Goal: Navigation & Orientation: Find specific page/section

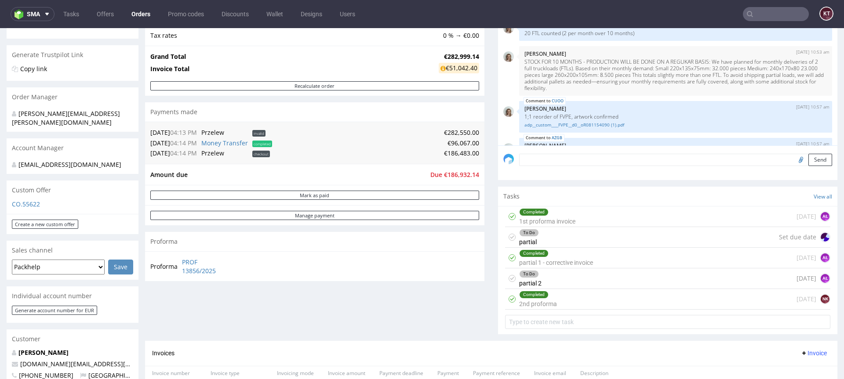
scroll to position [738, 0]
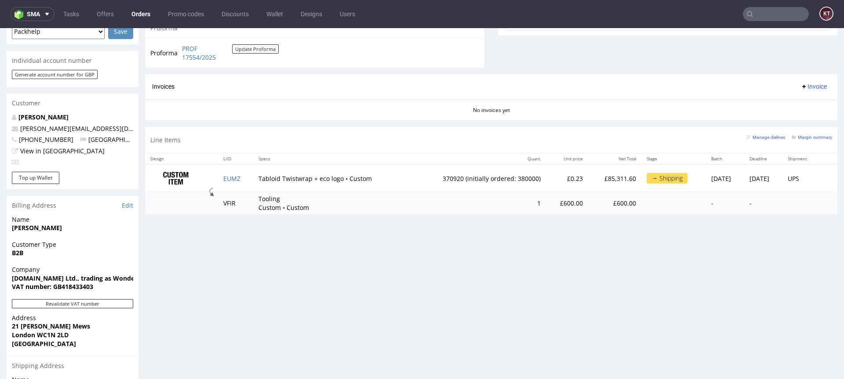
scroll to position [401, 0]
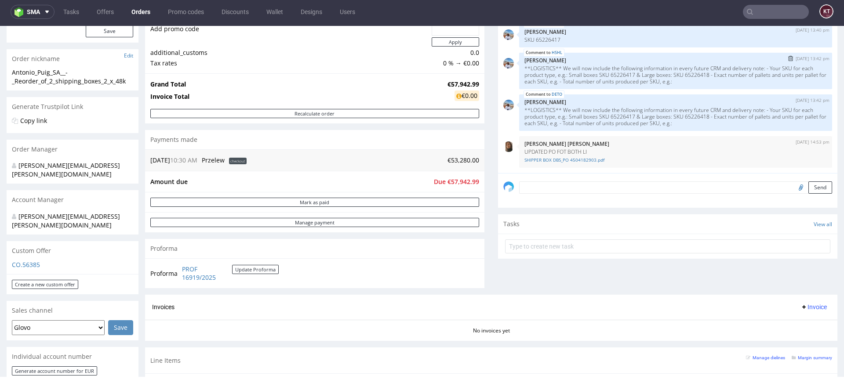
scroll to position [336, 0]
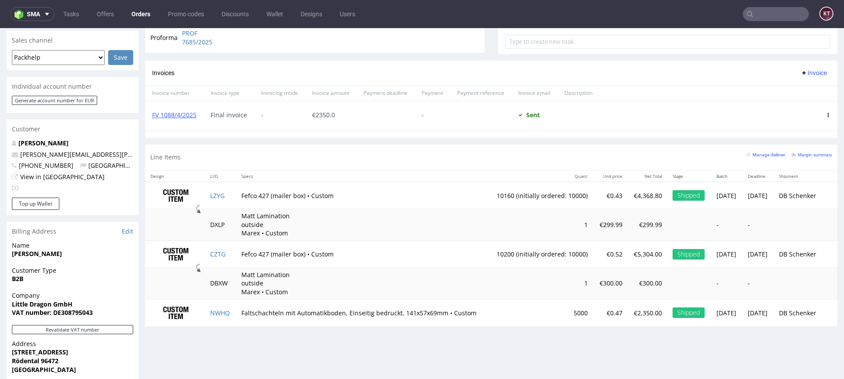
scroll to position [407, 0]
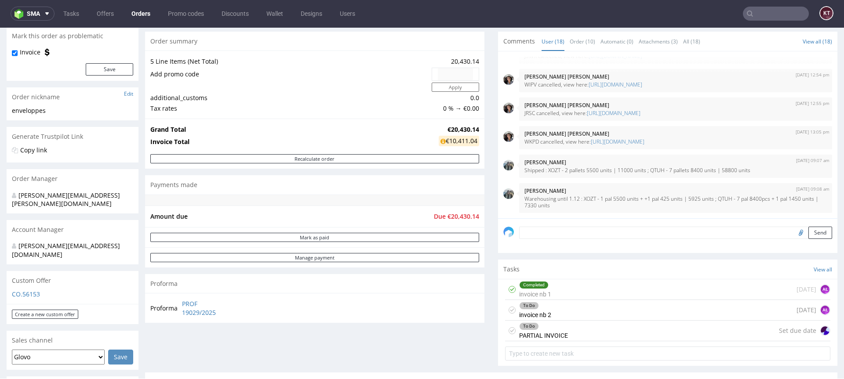
scroll to position [83, 0]
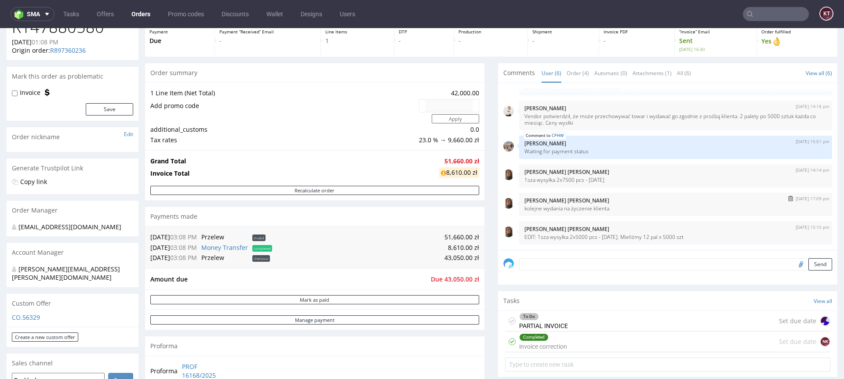
scroll to position [83, 0]
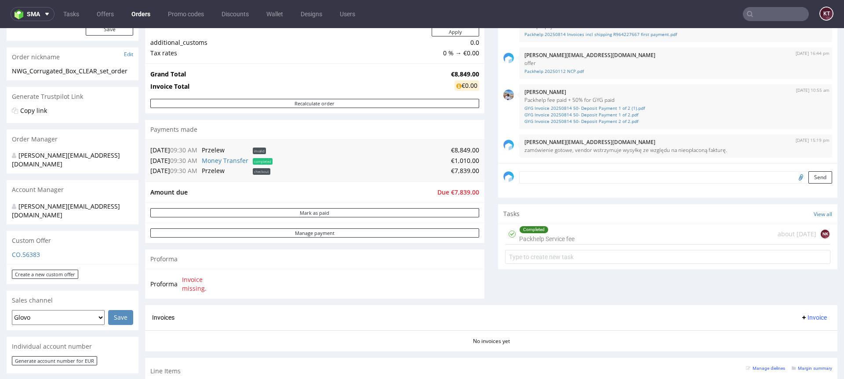
scroll to position [133, 0]
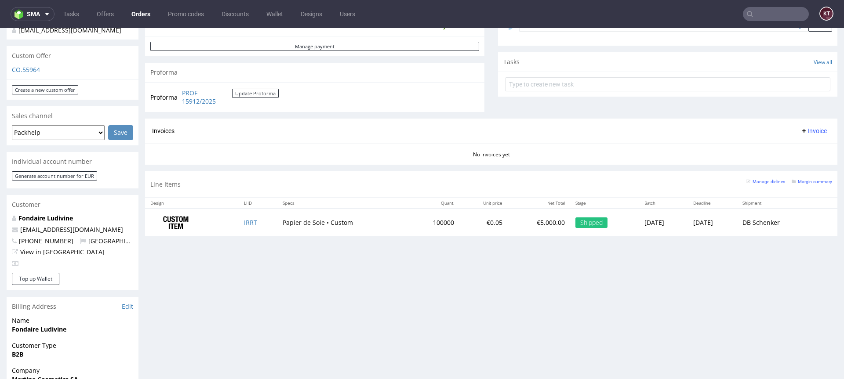
scroll to position [299, 0]
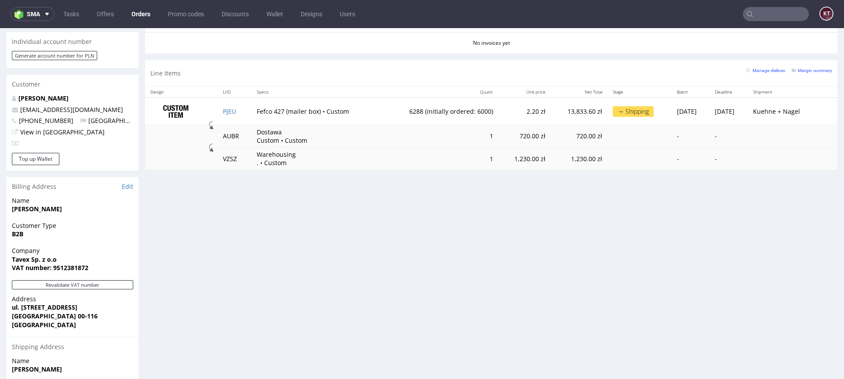
scroll to position [422, 0]
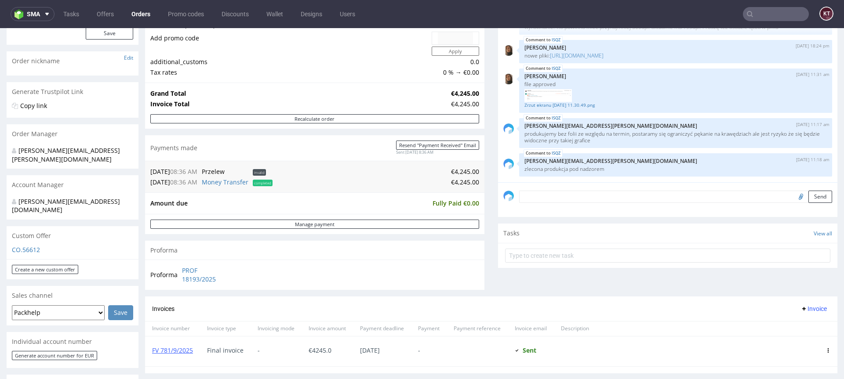
scroll to position [165, 0]
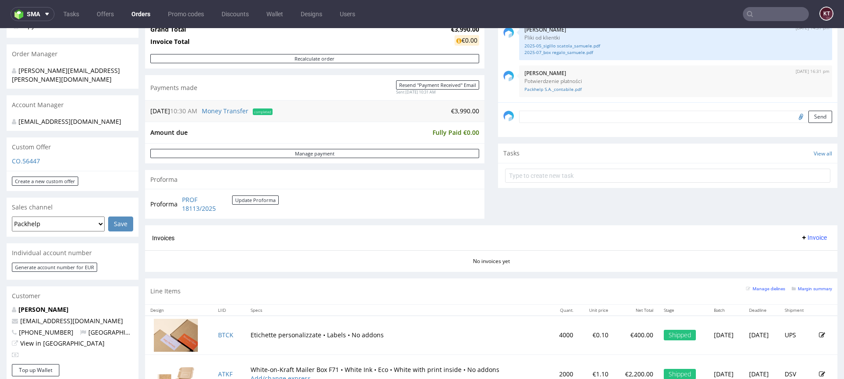
scroll to position [379, 0]
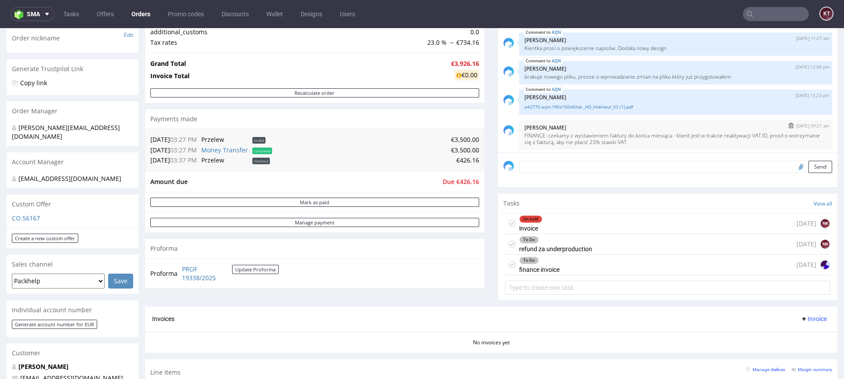
scroll to position [40, 0]
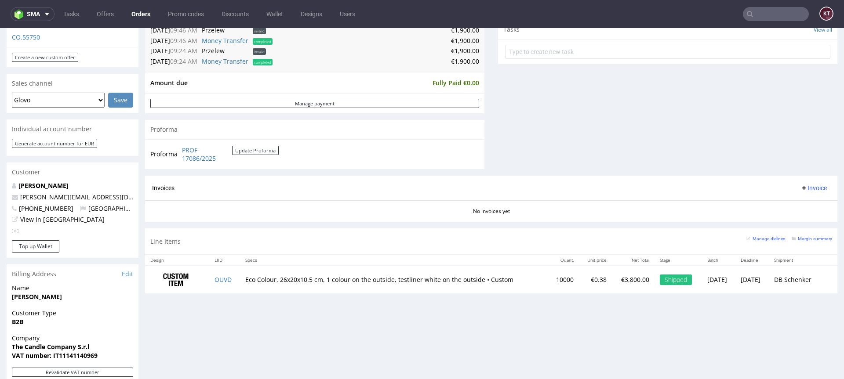
scroll to position [334, 0]
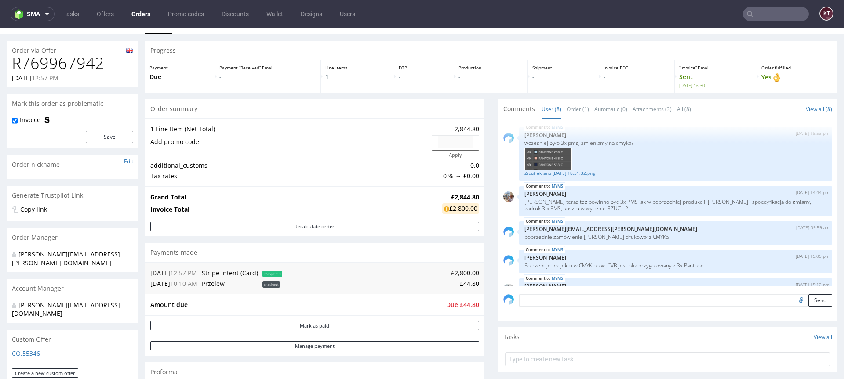
scroll to position [16, 0]
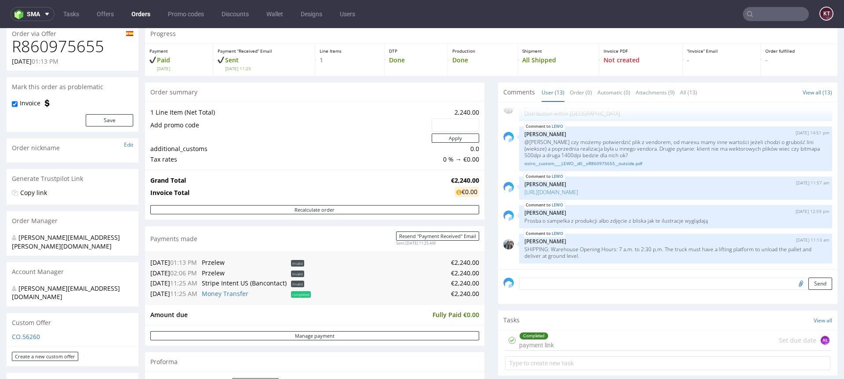
scroll to position [22, 0]
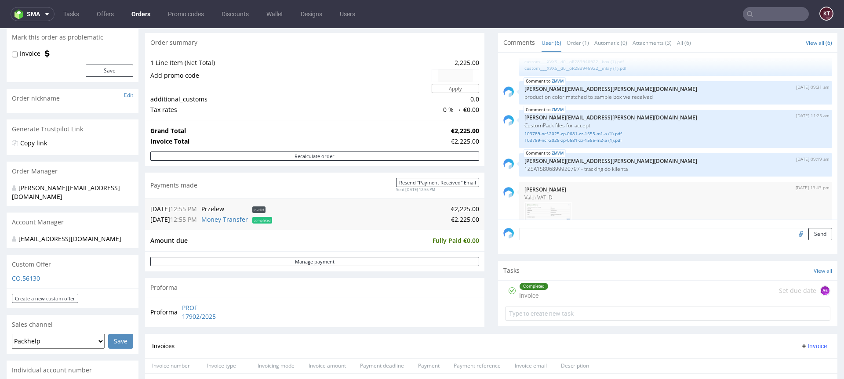
scroll to position [83, 0]
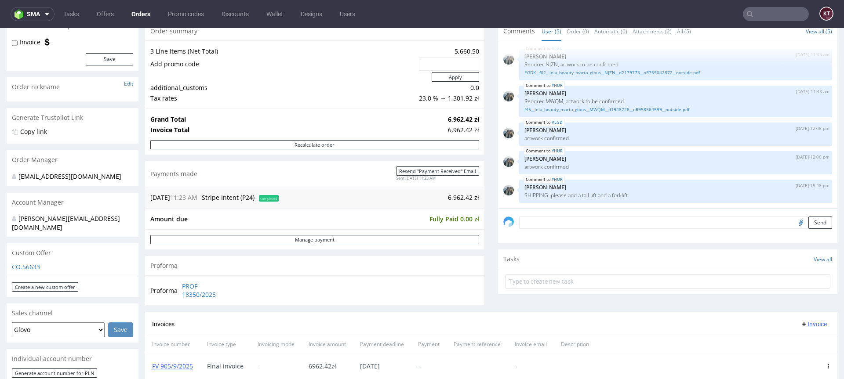
scroll to position [93, 0]
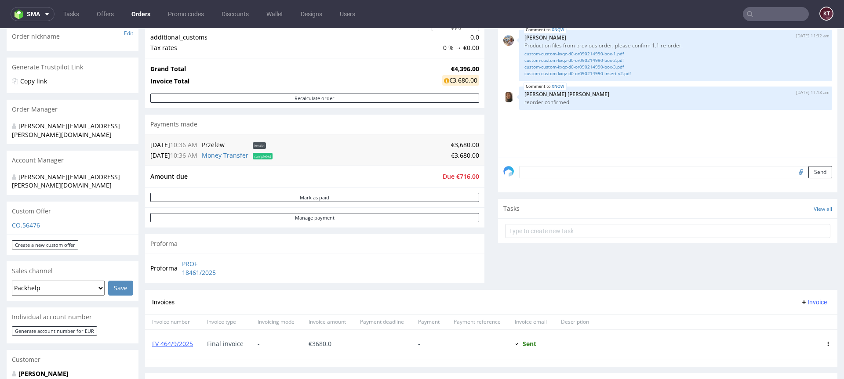
scroll to position [149, 0]
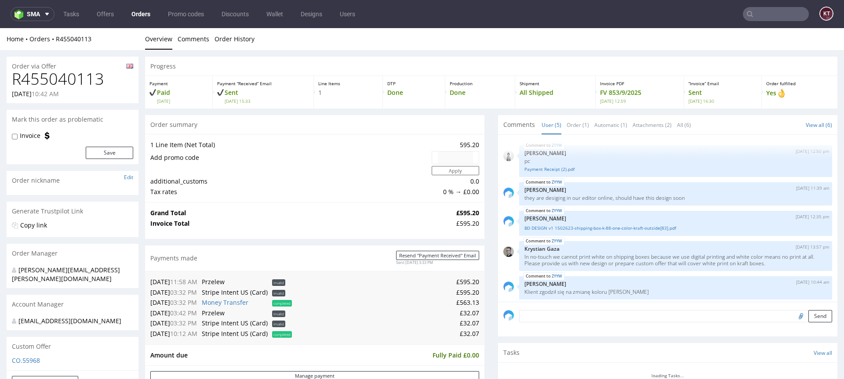
scroll to position [3, 0]
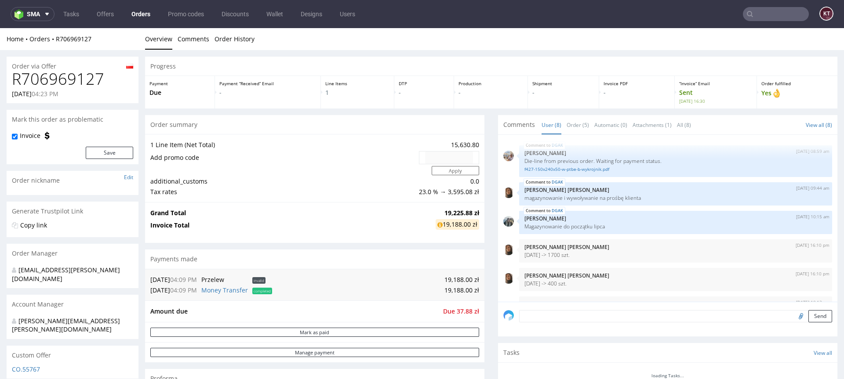
scroll to position [80, 0]
